Goal: Information Seeking & Learning: Learn about a topic

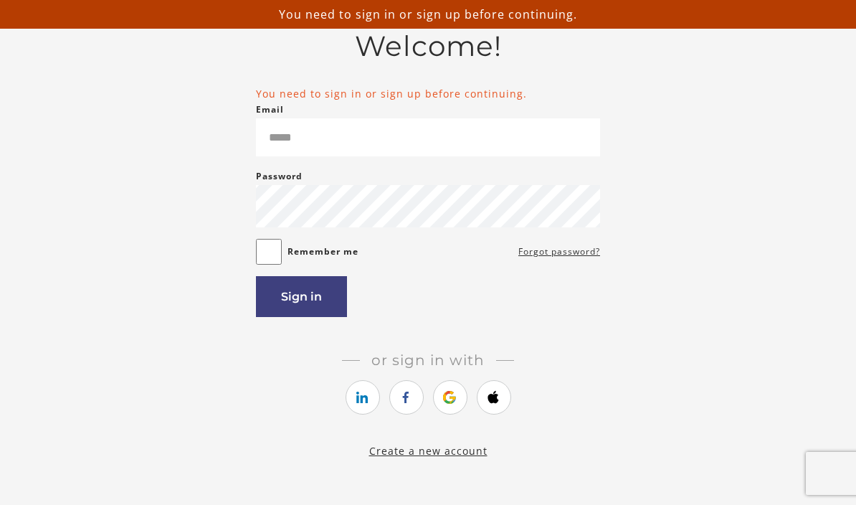
click at [455, 406] on icon "https://courses.thinkific.com/users/auth/google?ss%5Breferral%5D=&ss%5Buser_ret…" at bounding box center [450, 397] width 18 height 17
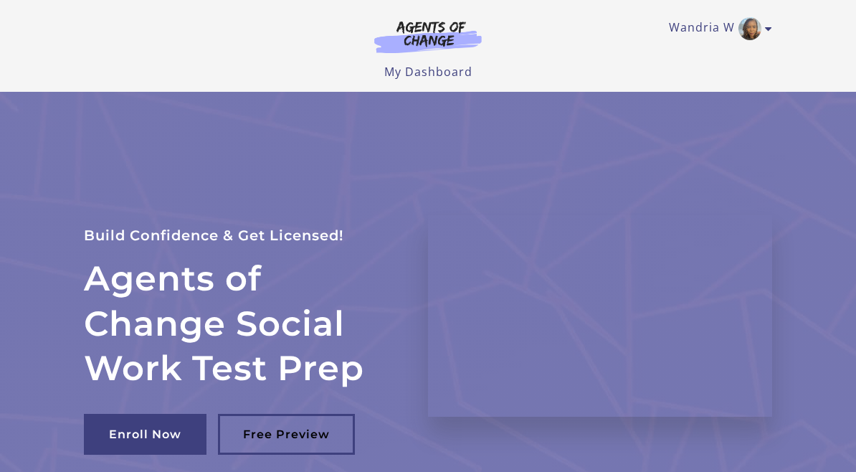
click at [458, 75] on link "My Dashboard" at bounding box center [428, 72] width 88 height 16
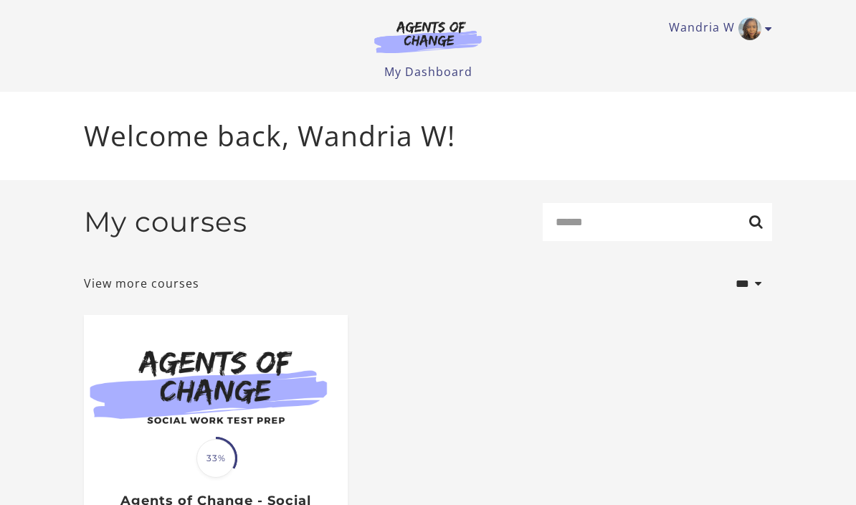
click at [229, 400] on img at bounding box center [216, 386] width 264 height 142
